Goal: Task Accomplishment & Management: Manage account settings

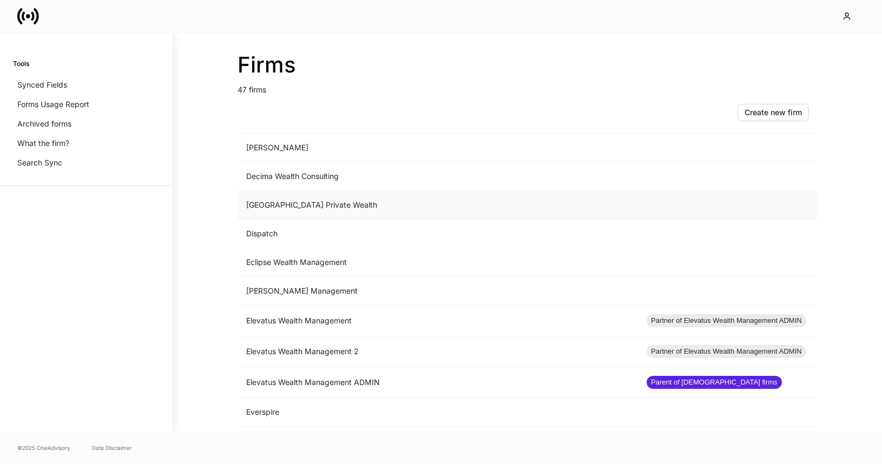
scroll to position [570, 0]
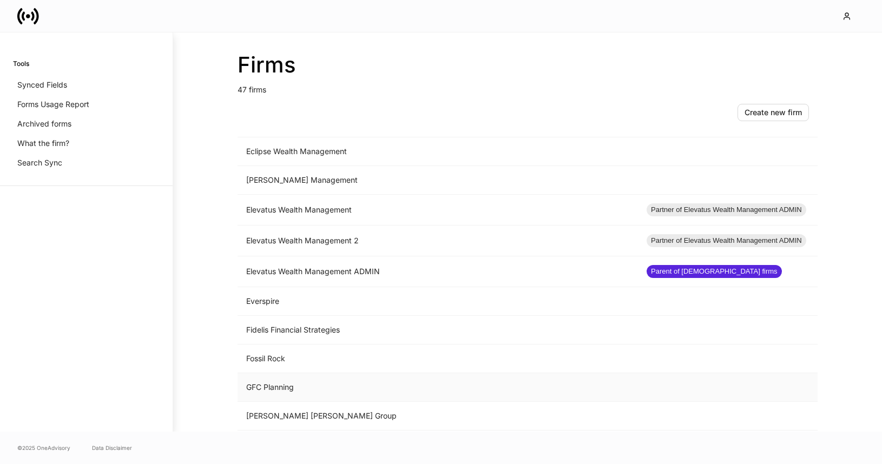
click at [307, 385] on td "GFC Planning" at bounding box center [437, 387] width 400 height 29
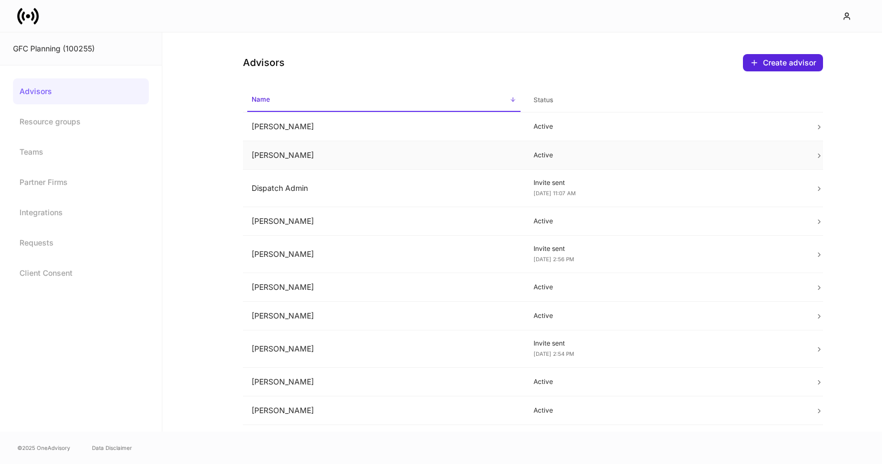
click at [388, 162] on td "[PERSON_NAME]" at bounding box center [384, 155] width 282 height 29
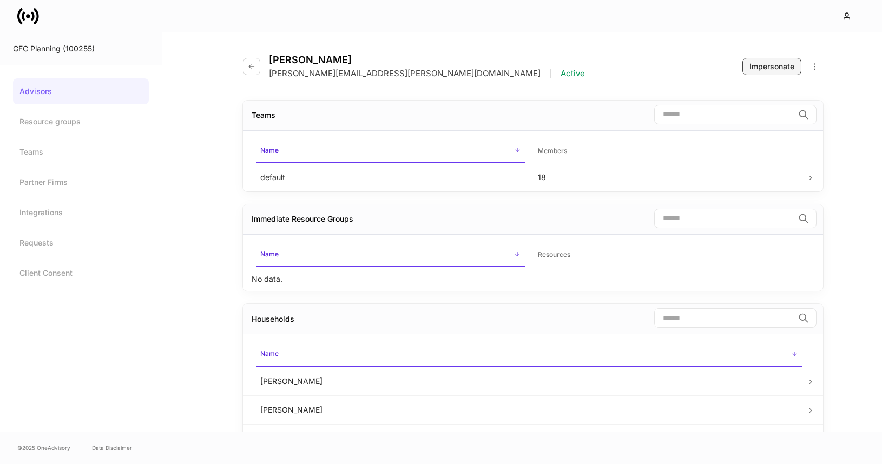
click at [758, 70] on div "Impersonate" at bounding box center [771, 66] width 45 height 11
